Goal: Answer question/provide support

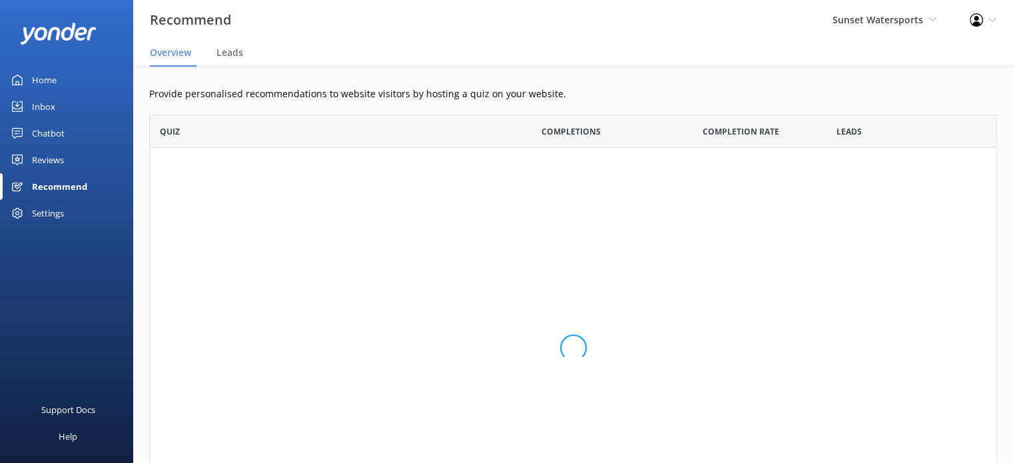
scroll to position [11, 11]
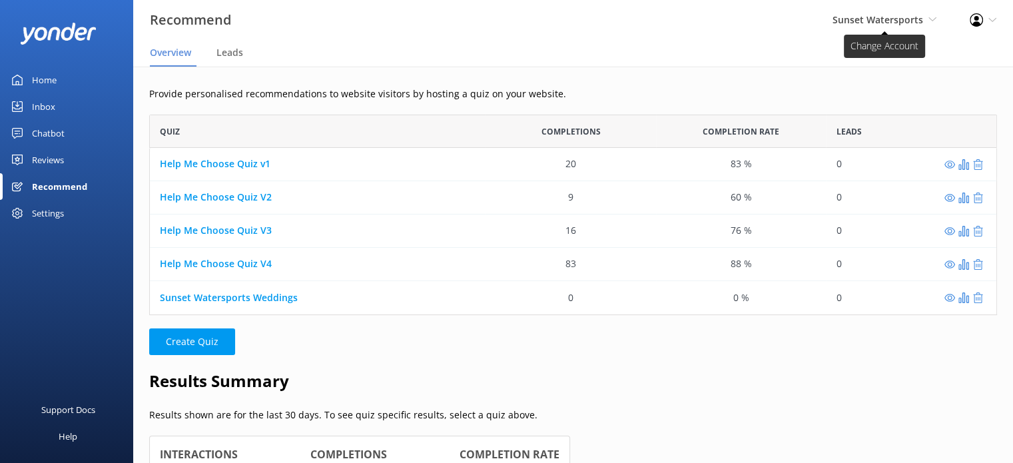
click at [899, 21] on span "Sunset Watersports" at bounding box center [877, 19] width 91 height 13
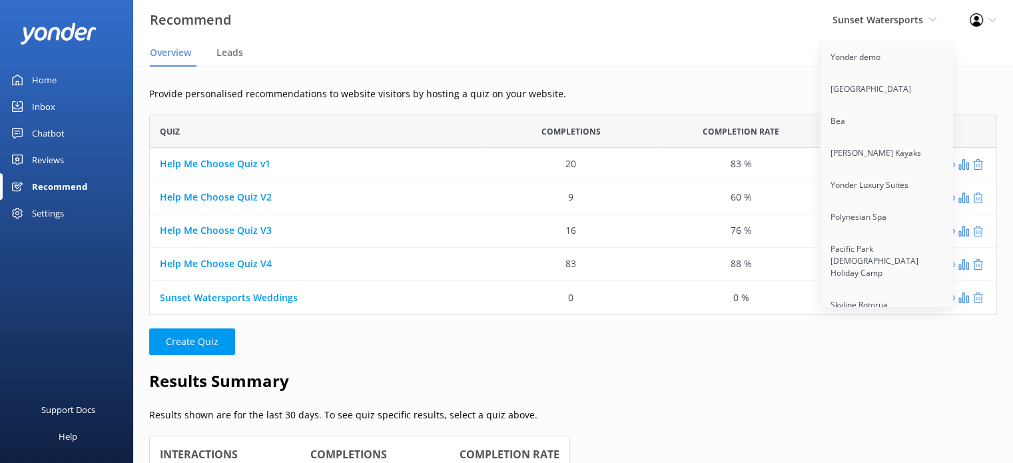
scroll to position [6098, 0]
click at [903, 362] on link "[GEOGRAPHIC_DATA]" at bounding box center [886, 378] width 133 height 32
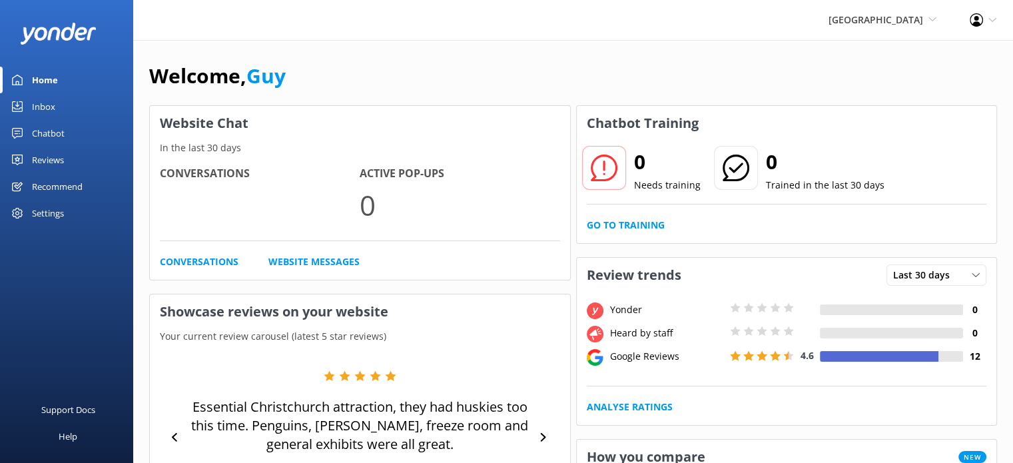
click at [53, 128] on div "Chatbot" at bounding box center [48, 133] width 33 height 27
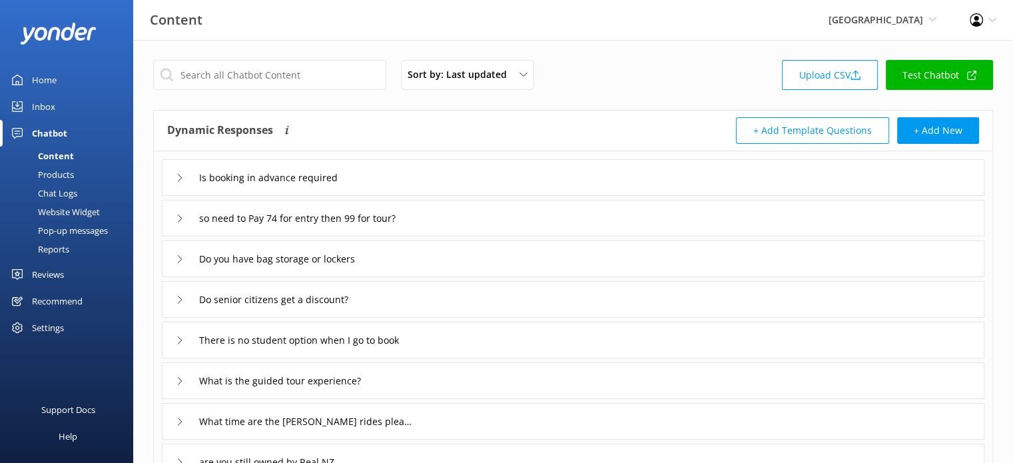
click at [58, 249] on div "Reports" at bounding box center [38, 249] width 61 height 19
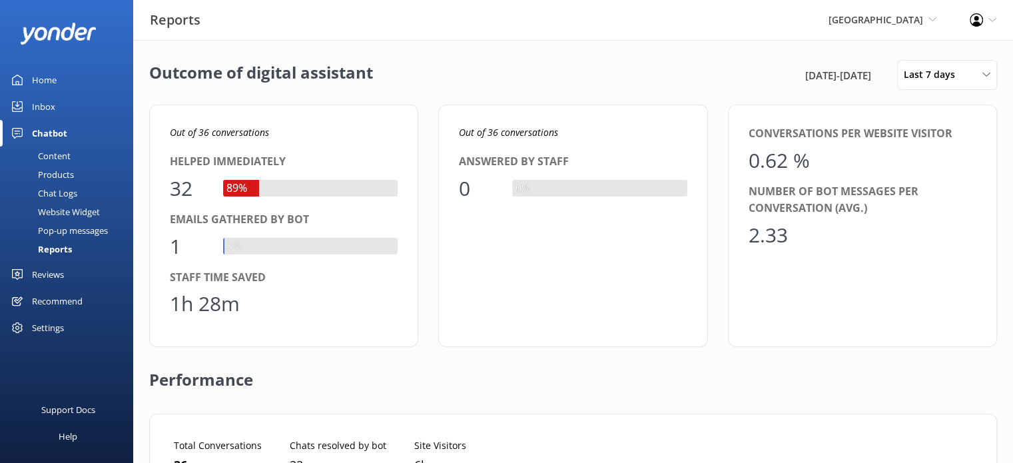
scroll to position [123, 796]
click at [960, 81] on span "Last 7 days" at bounding box center [932, 74] width 59 height 15
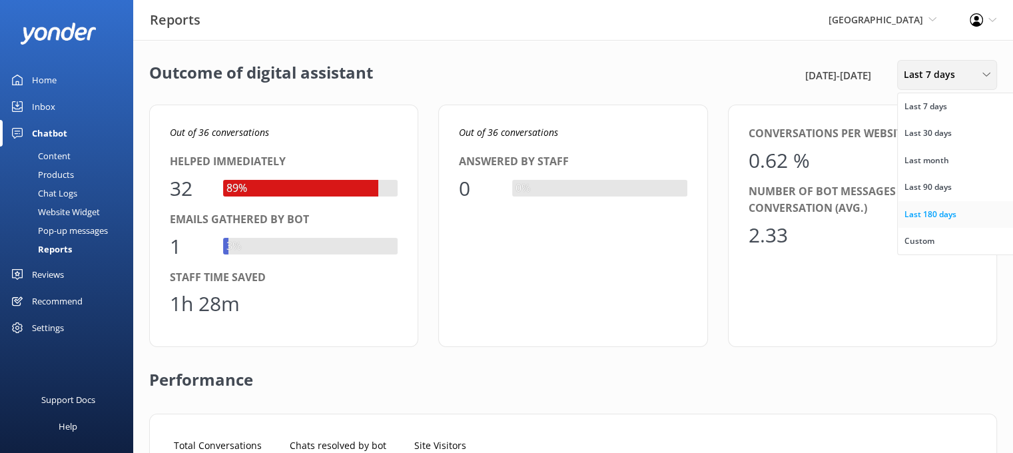
click at [940, 212] on div "Last 180 days" at bounding box center [930, 214] width 52 height 13
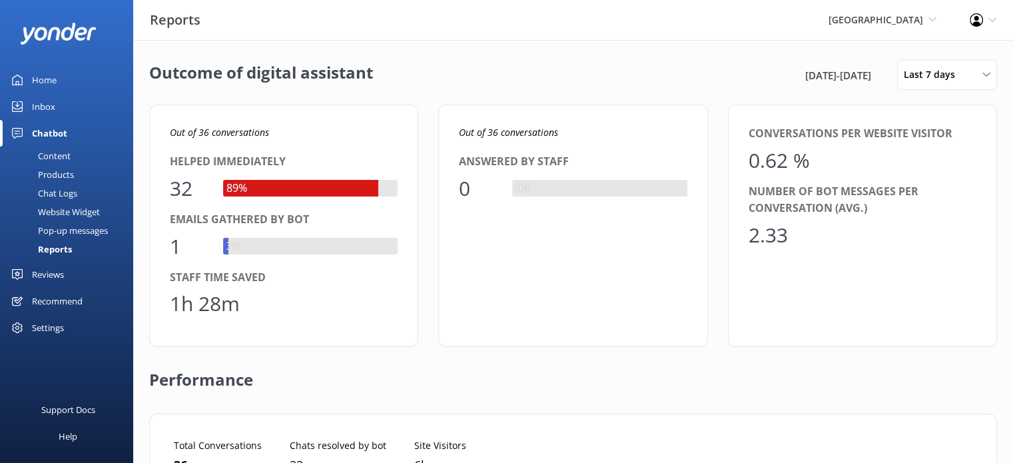
scroll to position [123, 796]
click at [867, 23] on span "[GEOGRAPHIC_DATA]" at bounding box center [875, 19] width 95 height 13
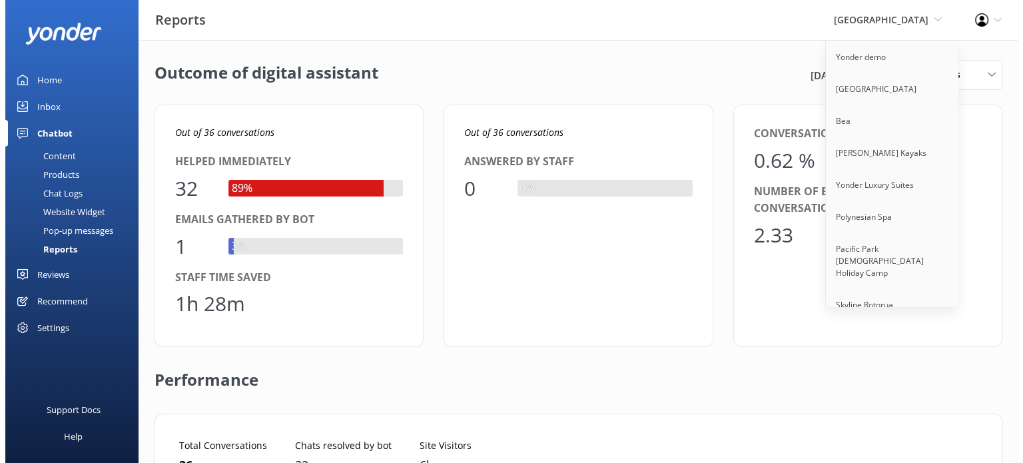
scroll to position [893, 0]
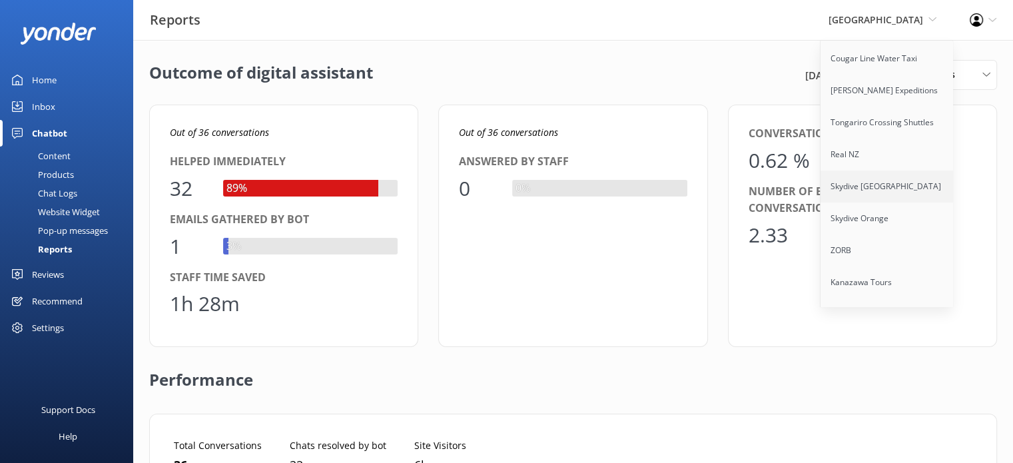
click at [889, 176] on link "Skydive [GEOGRAPHIC_DATA]" at bounding box center [886, 186] width 133 height 32
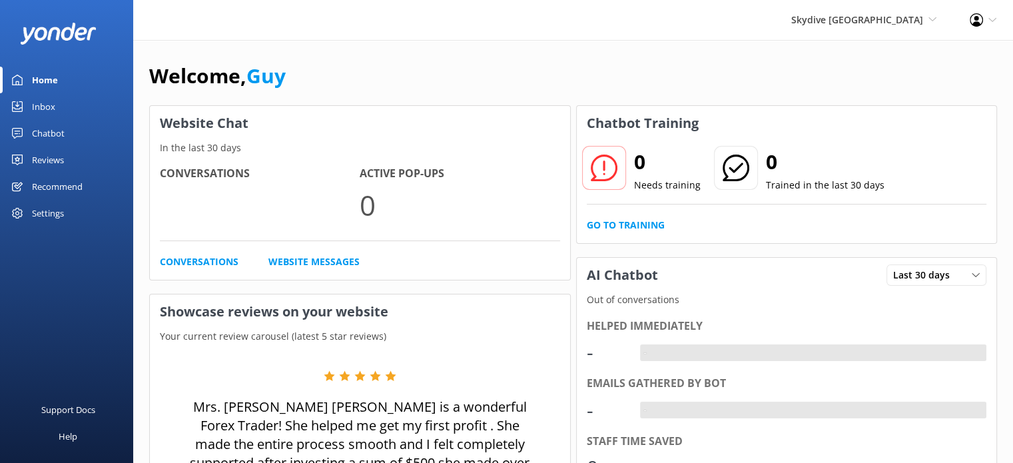
click at [42, 106] on div "Inbox" at bounding box center [43, 106] width 23 height 27
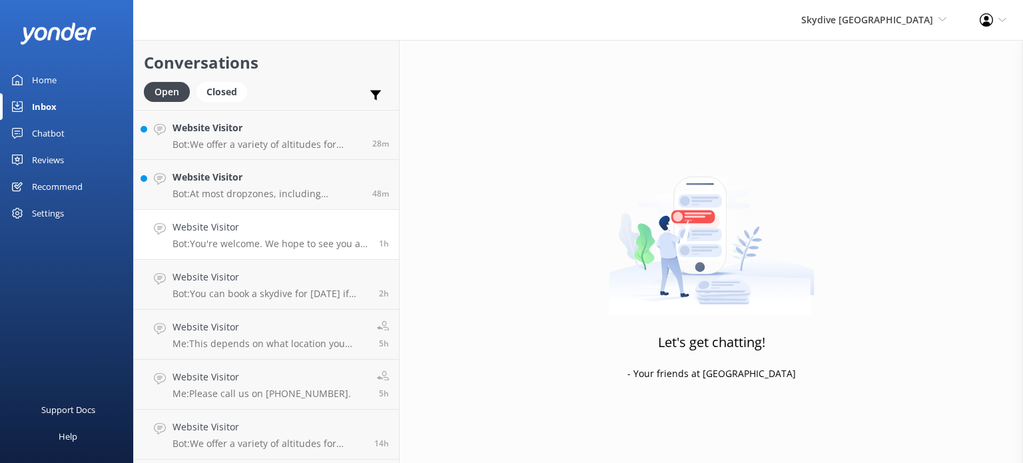
click at [256, 224] on h4 "Website Visitor" at bounding box center [270, 227] width 196 height 15
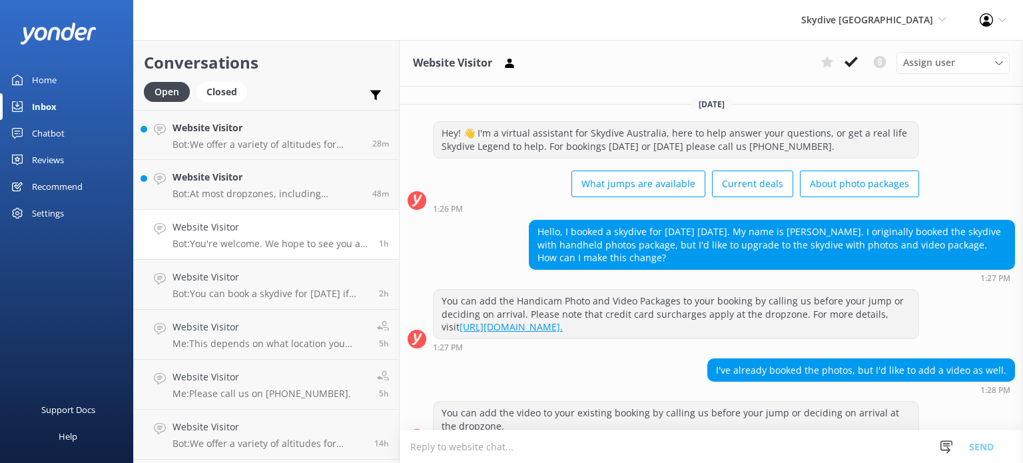
scroll to position [111, 0]
